Goal: Contribute content: Contribute content

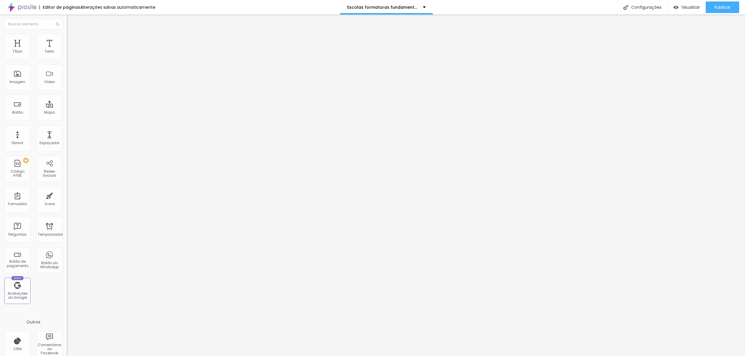
click at [67, 86] on button "button" at bounding box center [71, 83] width 8 height 6
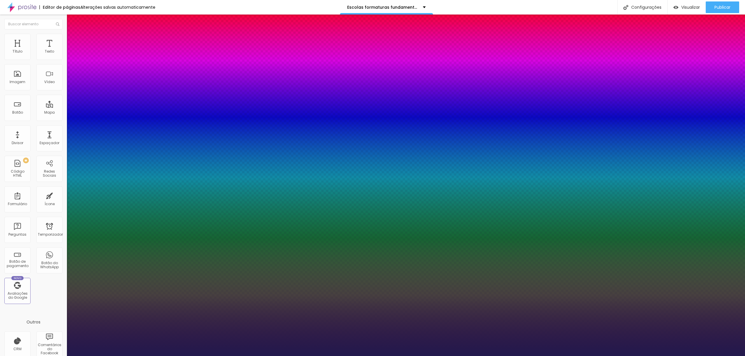
type input "1"
type input "29"
type input "1"
type input "30"
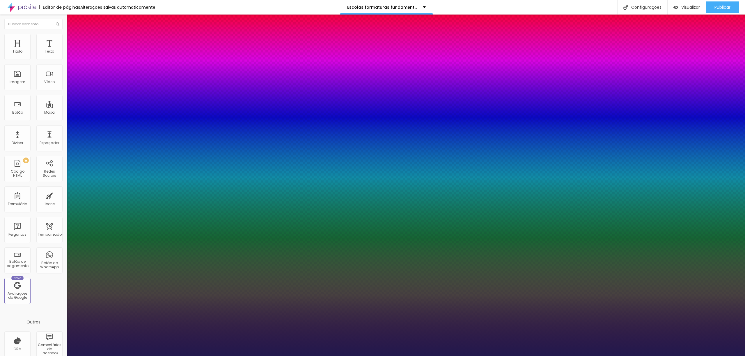
type input "30"
type input "1"
type input "31"
type input "1"
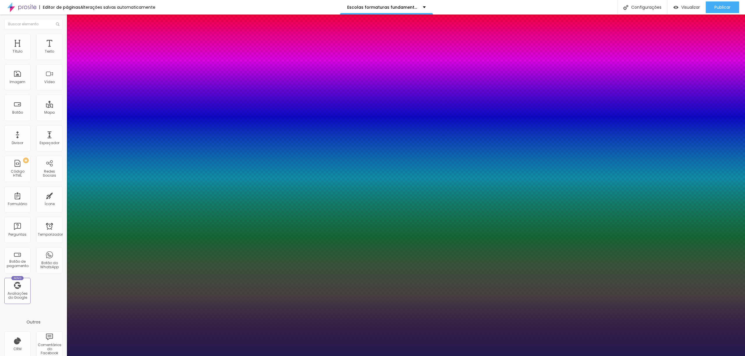
type input "32"
type input "1"
type input "30"
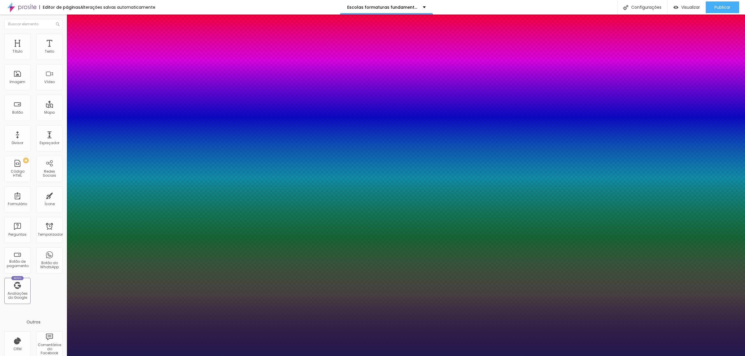
type input "1"
type input "29"
type input "1"
type input "28"
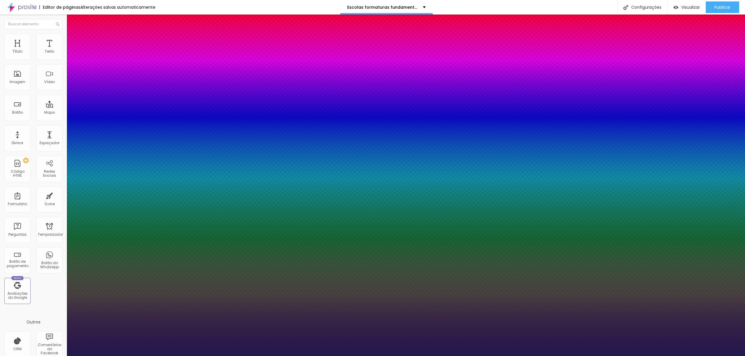
type input "28"
type input "1"
type input "27"
type input "1"
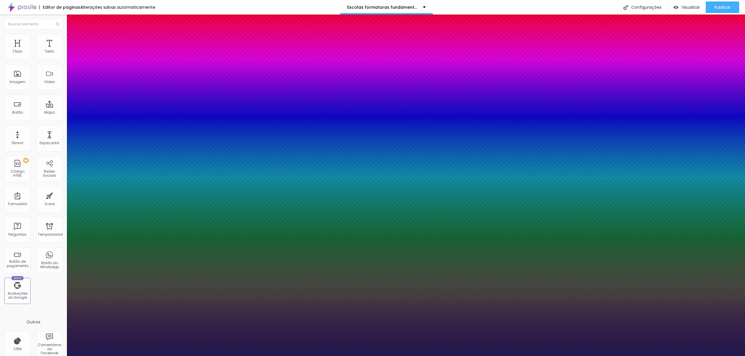
type input "26"
type input "1"
type input "26"
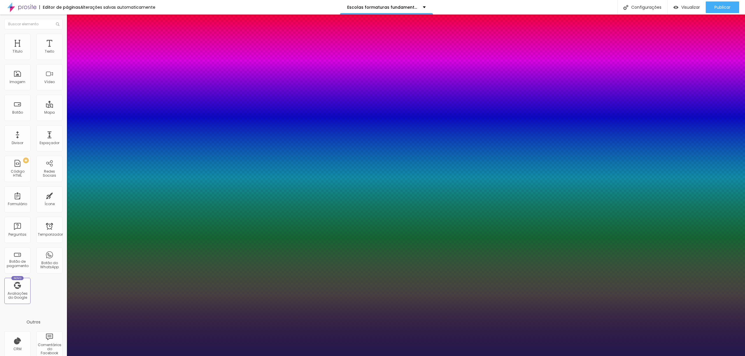
click at [182, 356] on div at bounding box center [372, 356] width 745 height 0
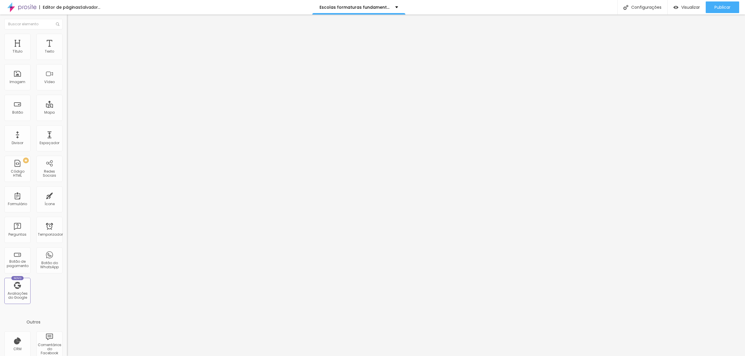
click at [67, 50] on span "Trocar imagem" at bounding box center [83, 47] width 32 height 5
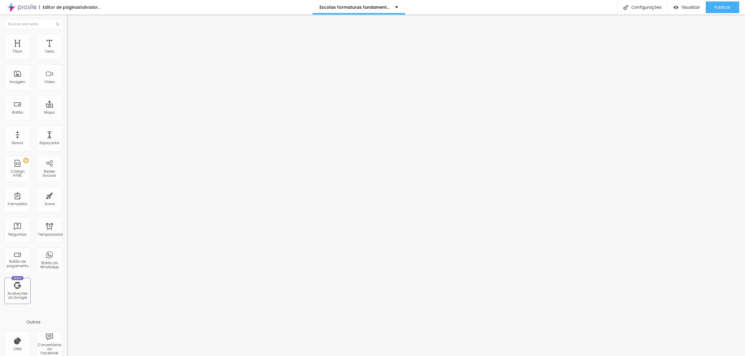
click at [70, 50] on font "Adicionar imagem" at bounding box center [87, 47] width 34 height 5
click at [67, 86] on button "button" at bounding box center [71, 83] width 8 height 6
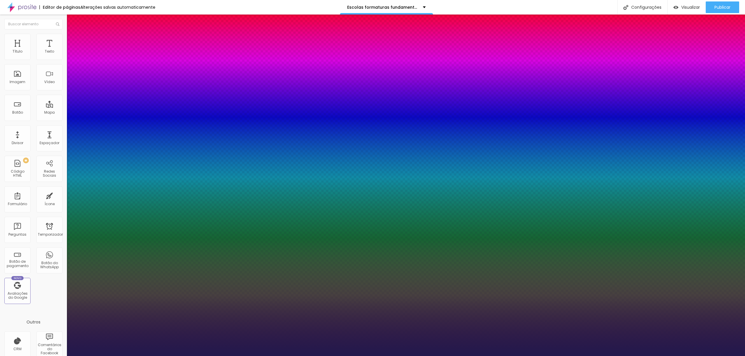
type input "1"
type input "27"
type input "1"
type input "28"
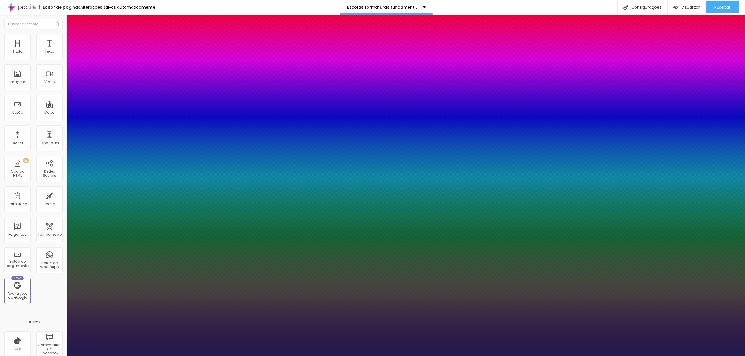
type input "28"
type input "1"
type input "30"
type input "1"
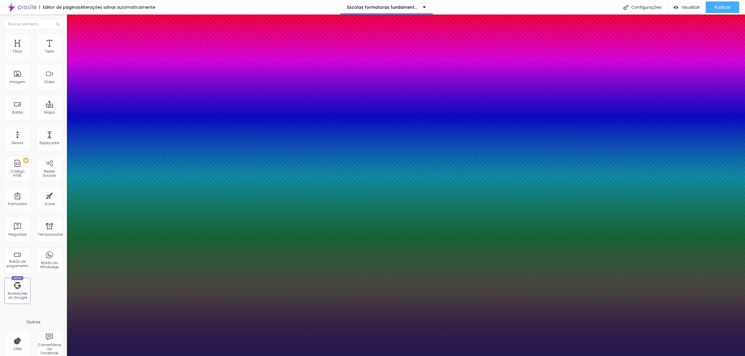
type input "29"
type input "1"
type input "28"
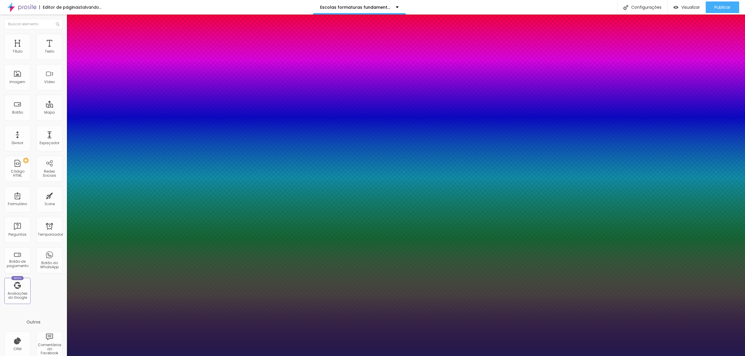
type input "1"
type input "28"
type input "1"
click at [116, 356] on div at bounding box center [372, 356] width 745 height 0
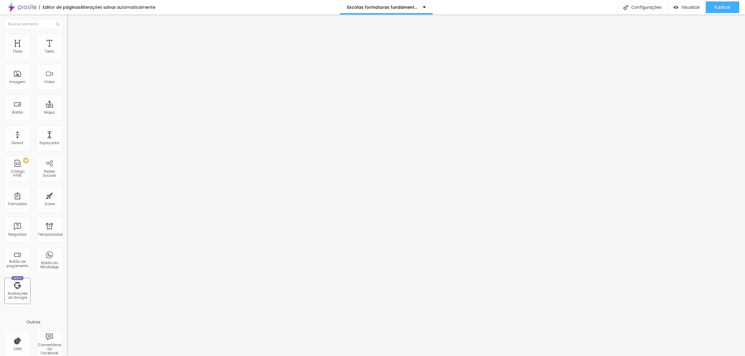
click at [67, 49] on div "Adicionar imagem" at bounding box center [100, 47] width 67 height 4
click at [70, 50] on font "Adicionar imagem" at bounding box center [87, 47] width 34 height 5
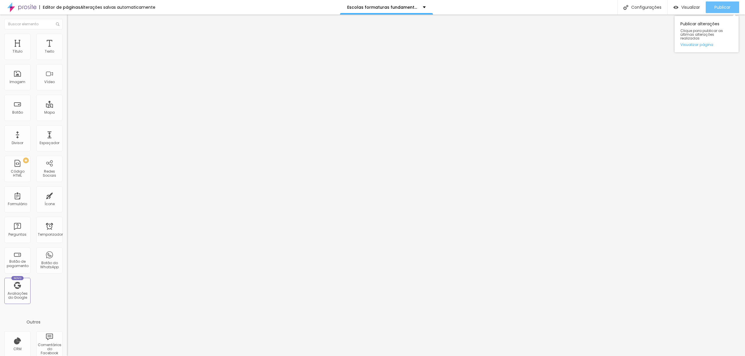
click at [728, 10] on font "Publicar" at bounding box center [722, 7] width 16 height 6
